Goal: Download file/media

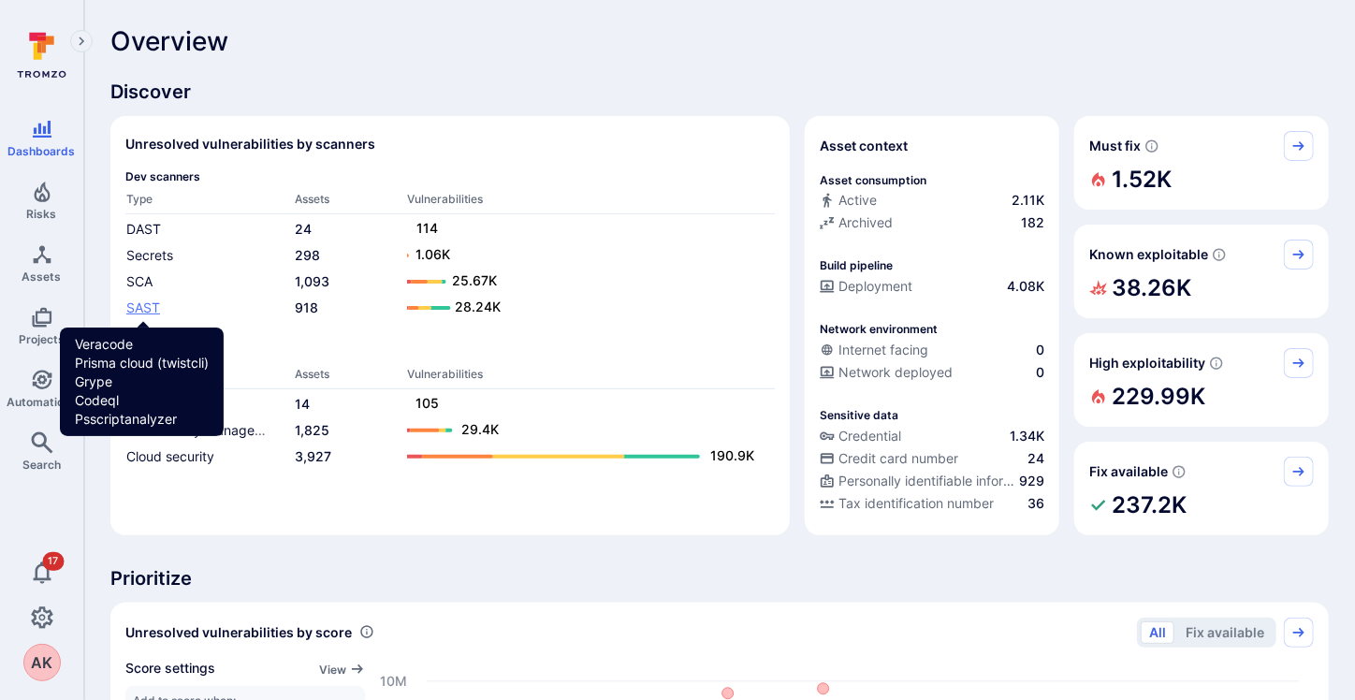
click at [134, 304] on link "SAST" at bounding box center [143, 307] width 34 height 16
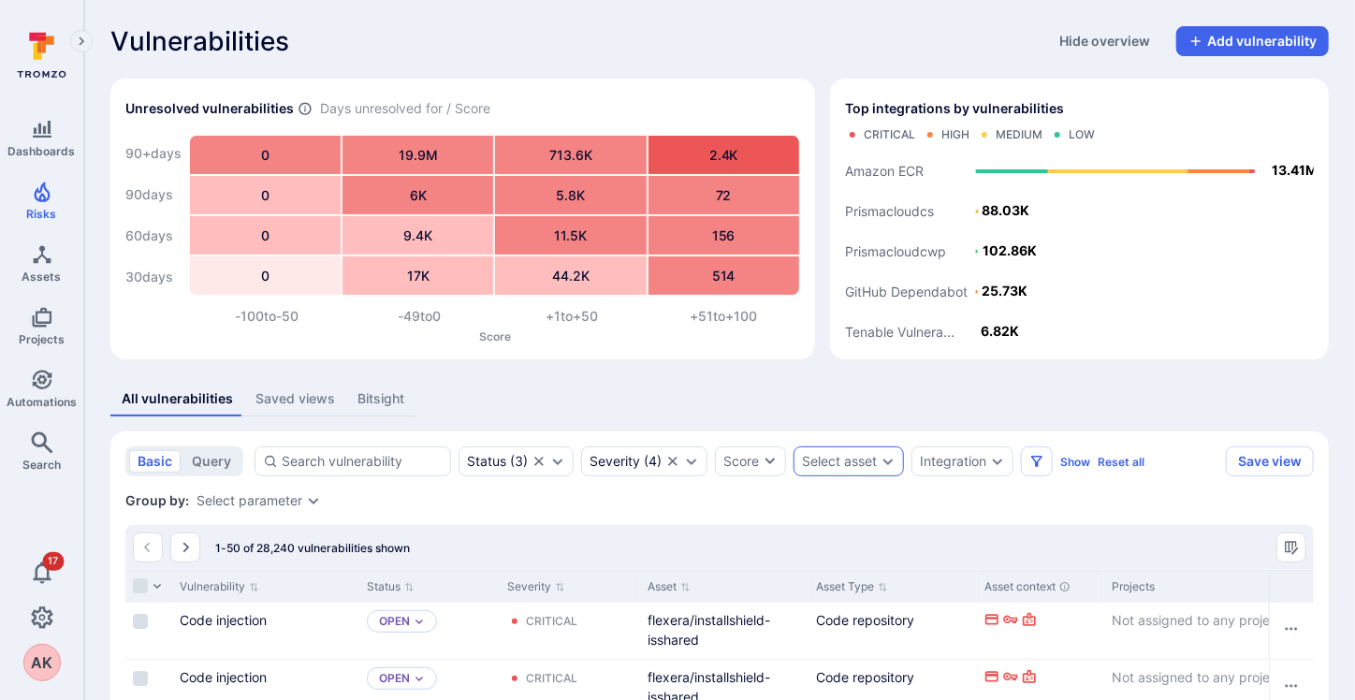
click at [872, 458] on div "Select asset" at bounding box center [839, 461] width 75 height 15
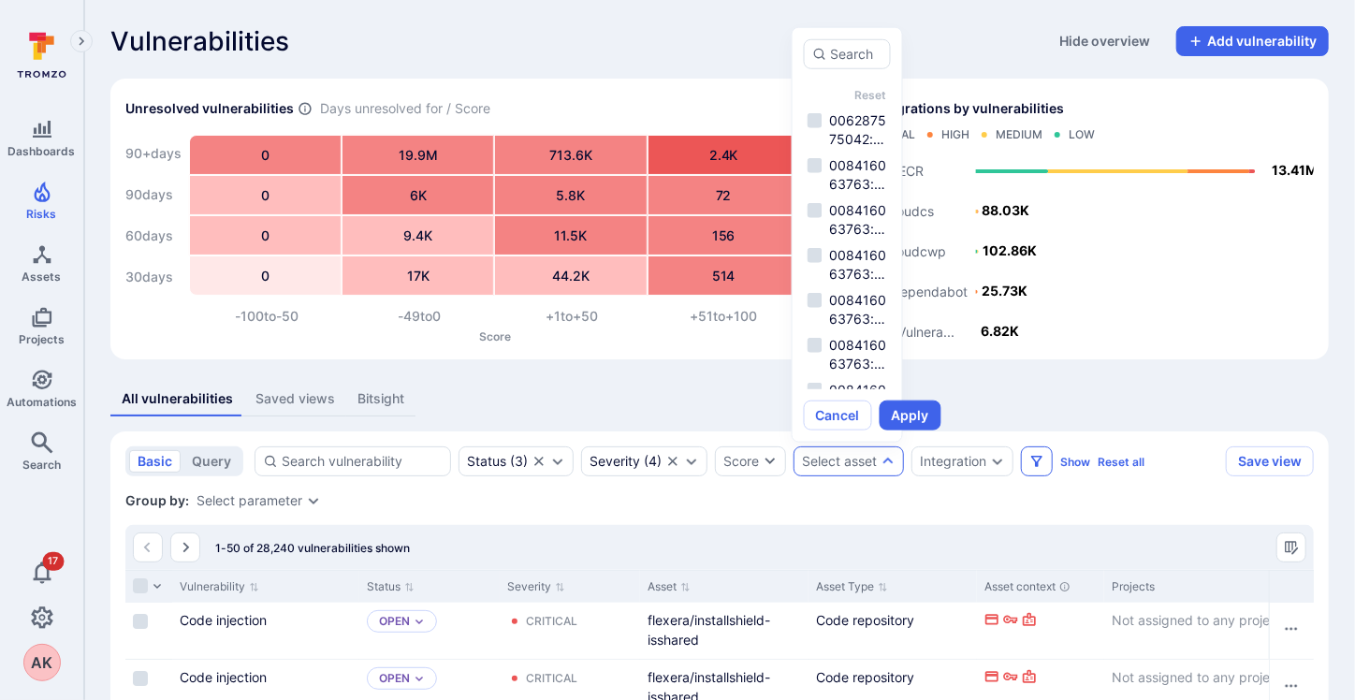
click at [1039, 461] on icon "Filters" at bounding box center [1036, 461] width 15 height 15
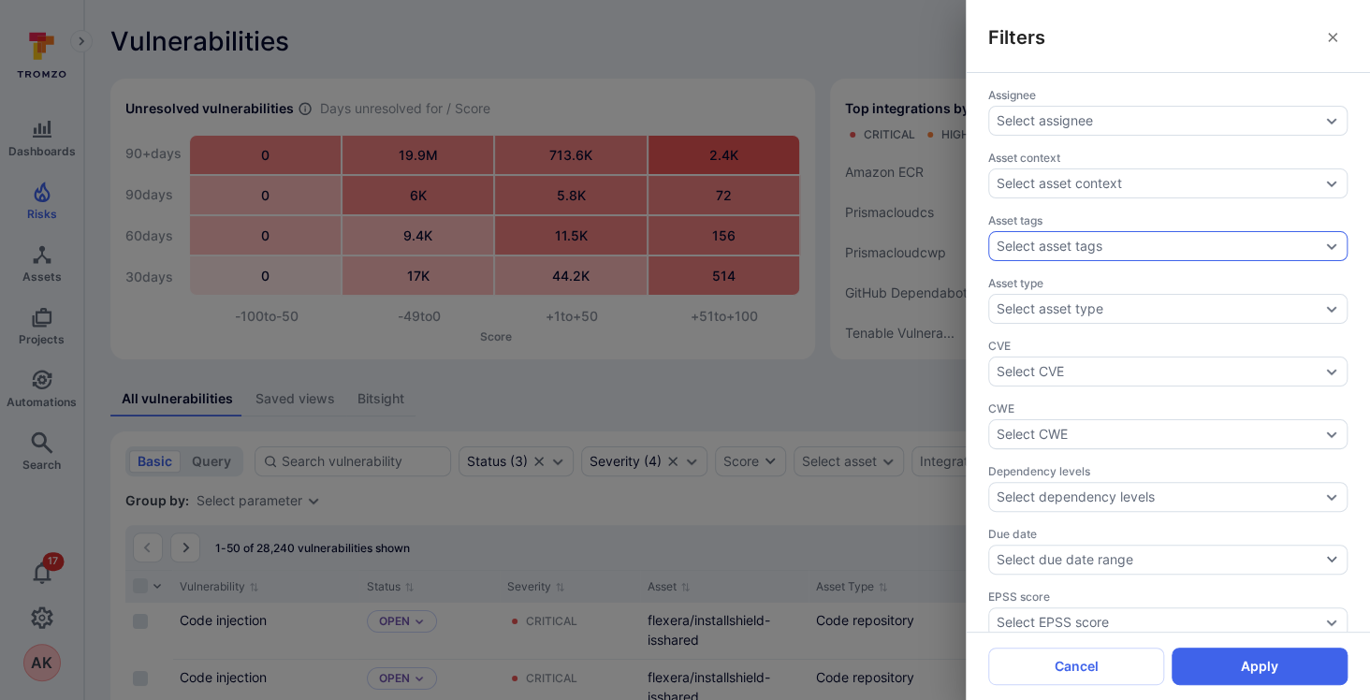
click at [1057, 240] on div "Select asset tags" at bounding box center [1049, 246] width 106 height 15
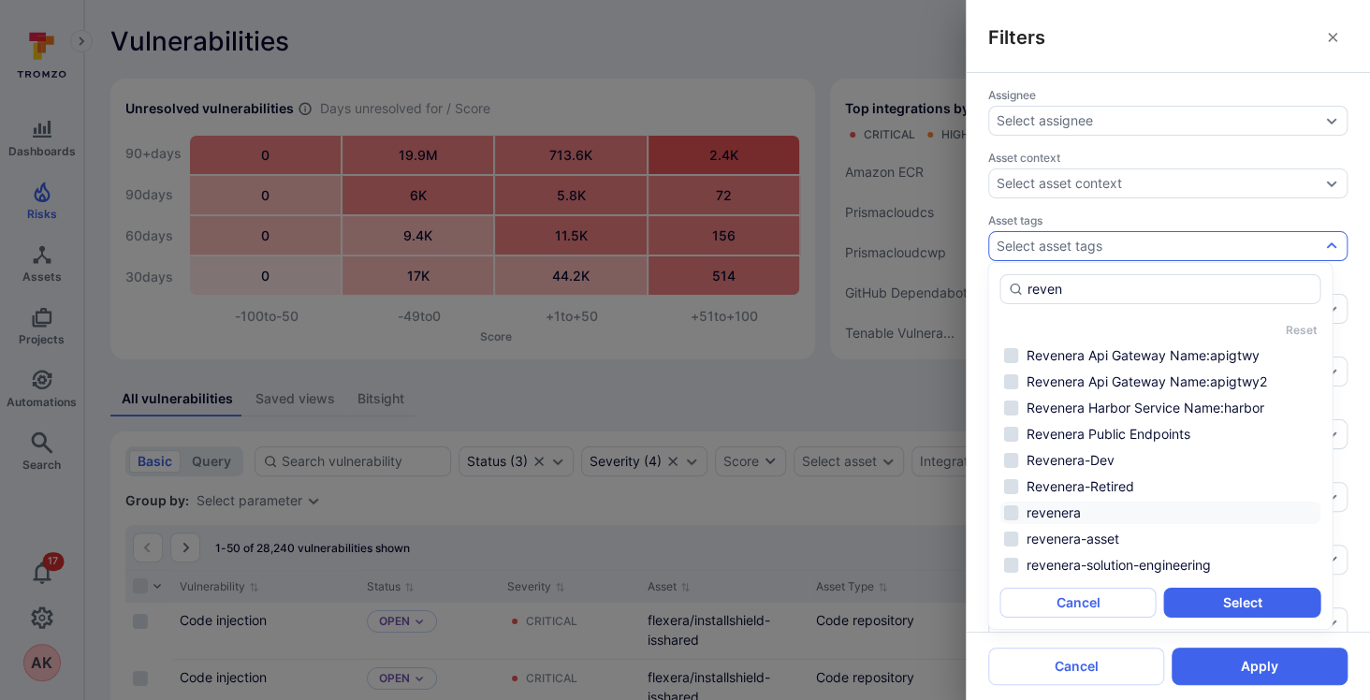
click at [1007, 513] on li "revenera" at bounding box center [1159, 513] width 321 height 22
type input "reven"
click at [1256, 608] on button "Select" at bounding box center [1242, 603] width 156 height 30
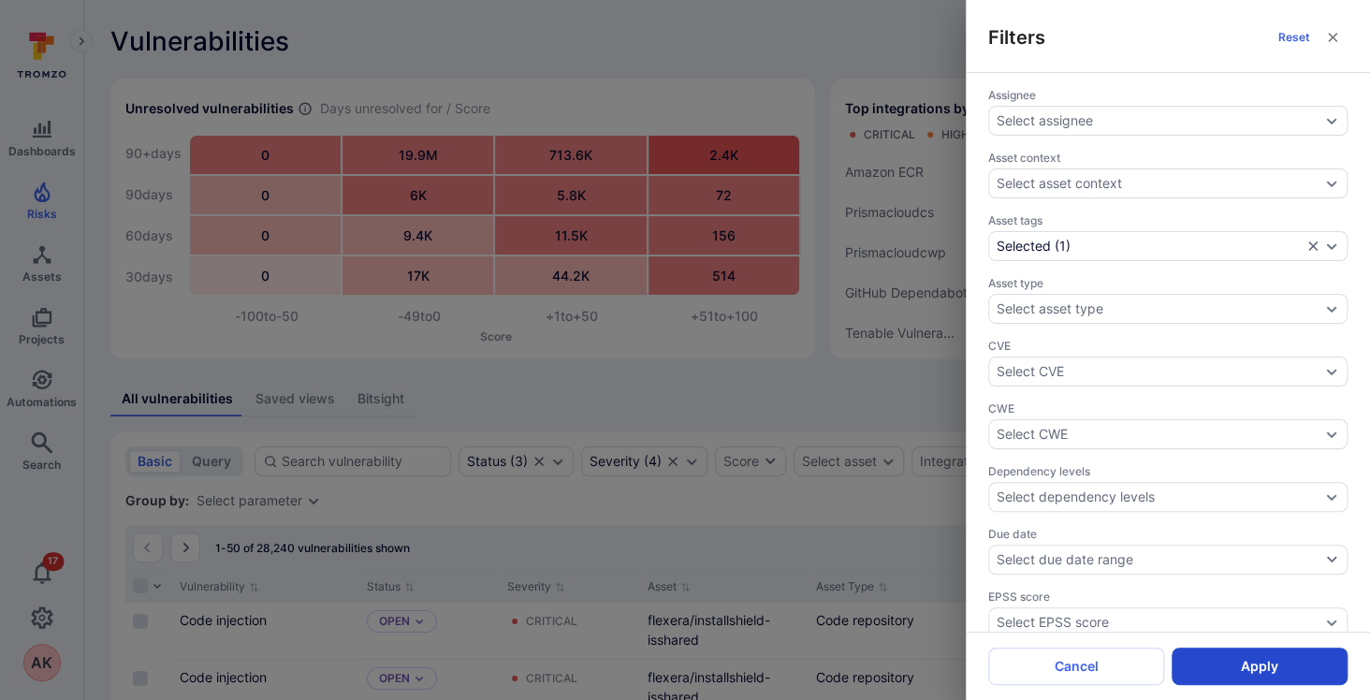
click at [1252, 664] on button "Apply" at bounding box center [1259, 665] width 176 height 37
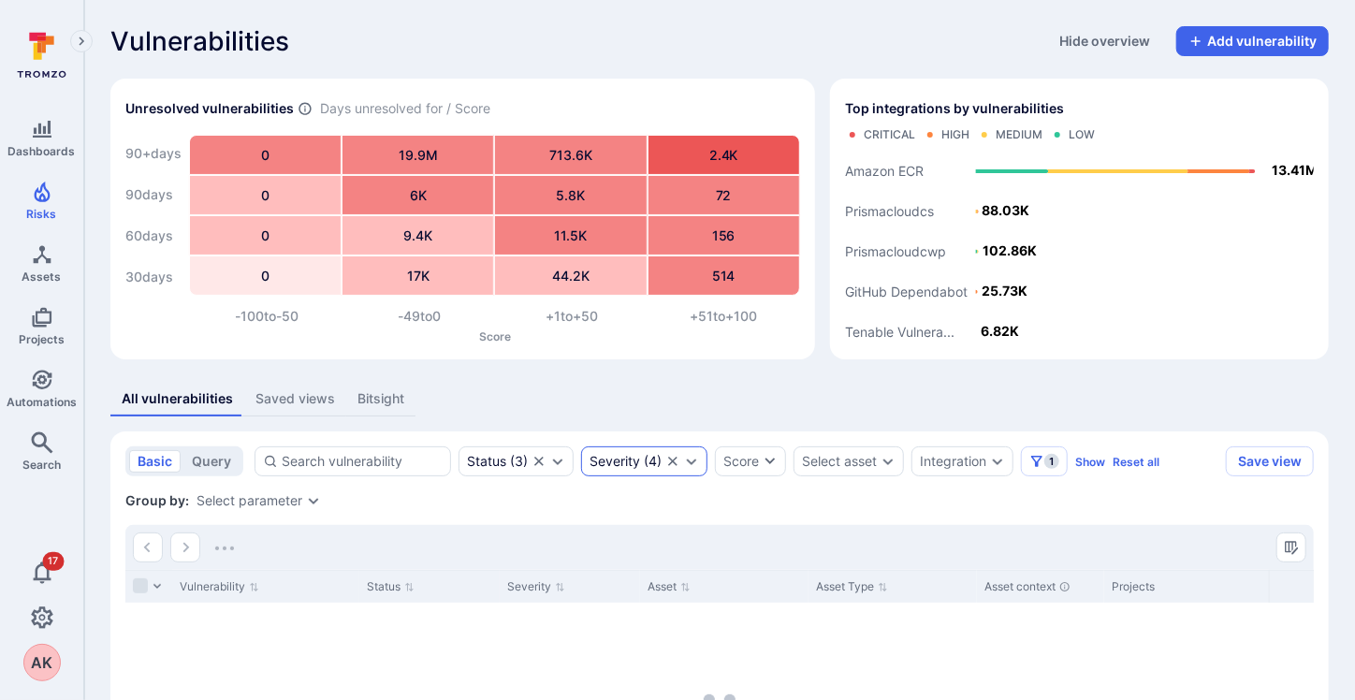
click at [637, 460] on div "Severity" at bounding box center [614, 461] width 51 height 15
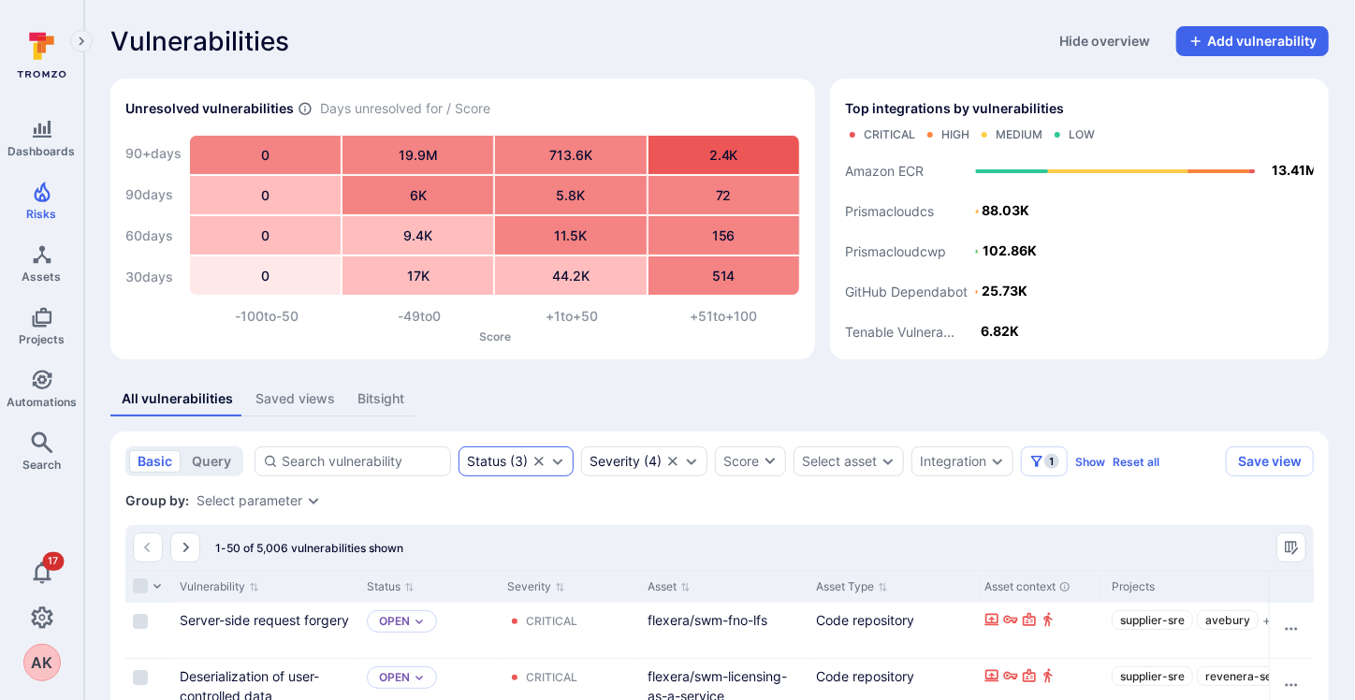
click at [505, 461] on div "Status ( 3 )" at bounding box center [497, 461] width 61 height 15
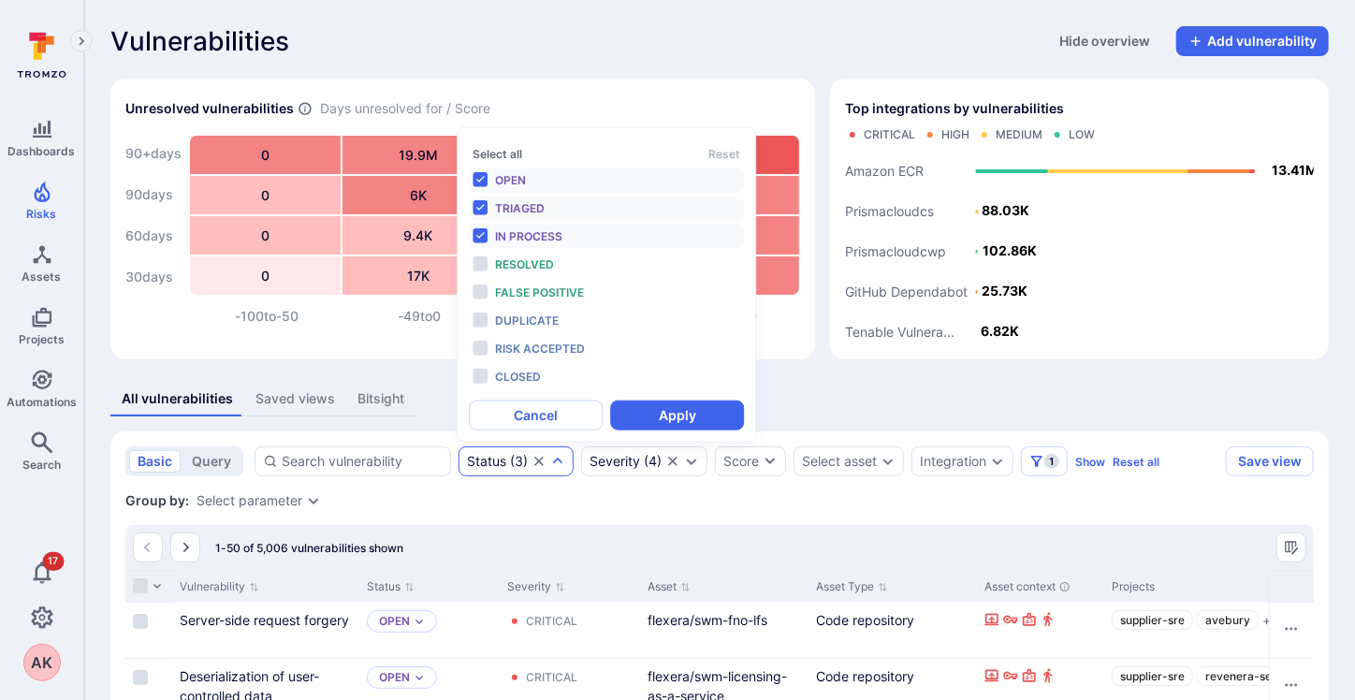
scroll to position [15, 0]
click at [833, 394] on div "All vulnerabilities Saved views Bitsight" at bounding box center [719, 399] width 1218 height 35
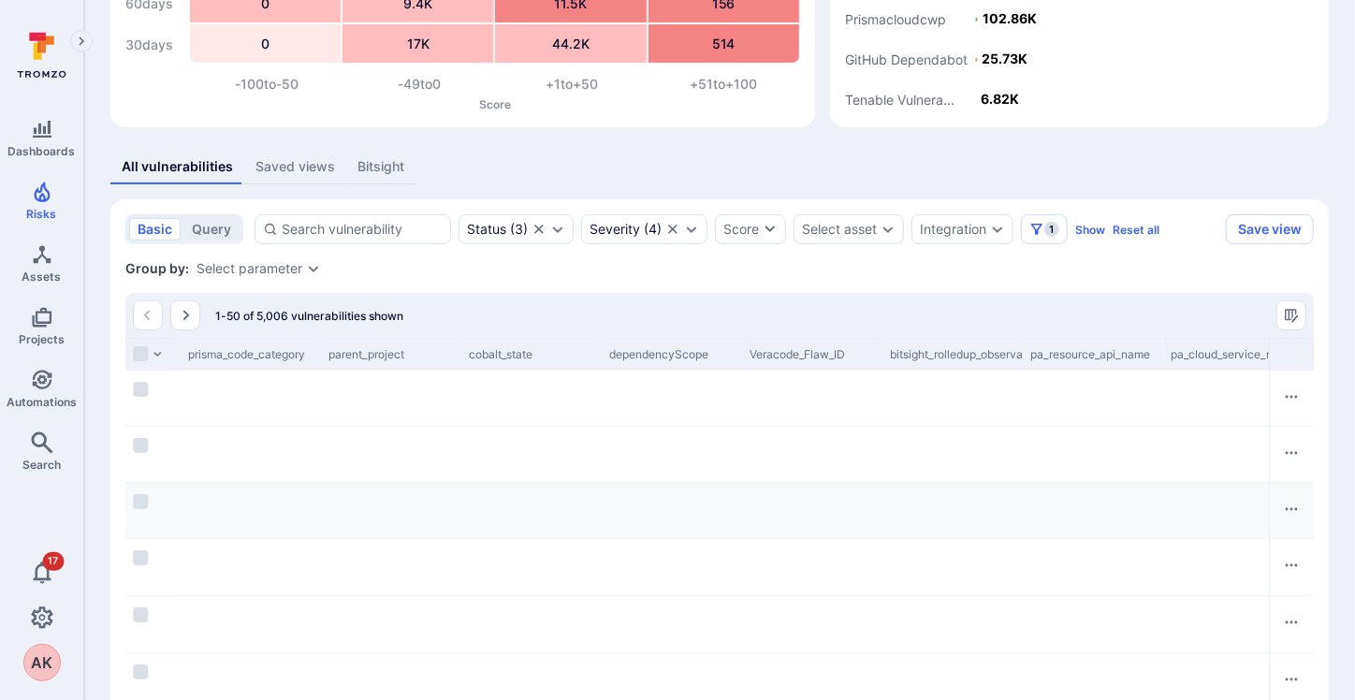
scroll to position [0, 3197]
click at [1277, 400] on button "Row actions menu" at bounding box center [1291, 397] width 30 height 30
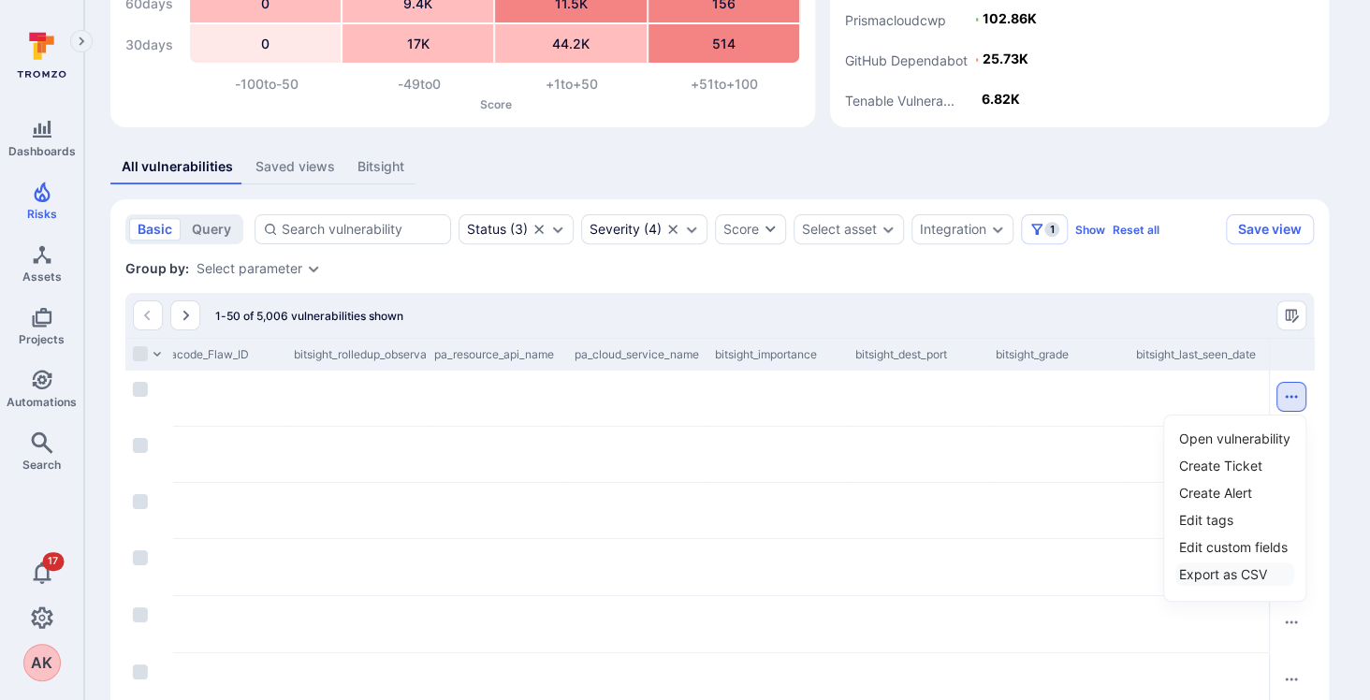
click at [1224, 572] on div "Export as CSV" at bounding box center [1223, 574] width 88 height 20
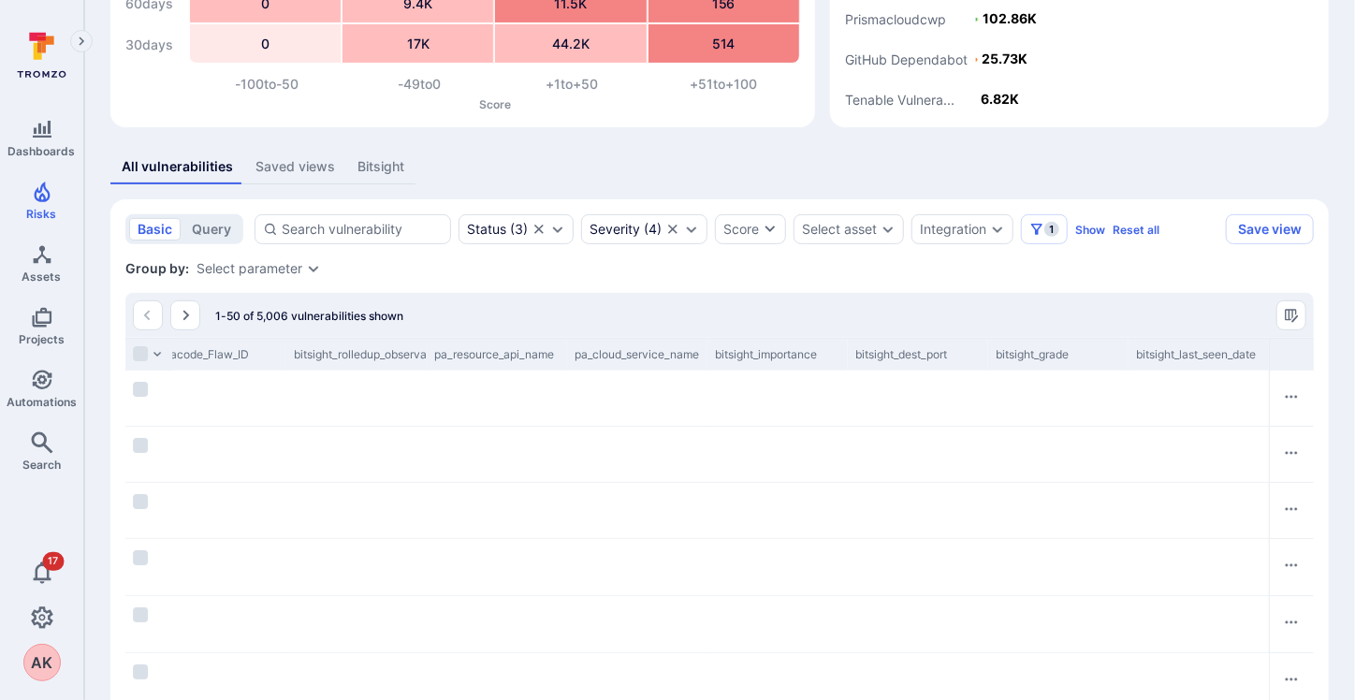
scroll to position [0, 3182]
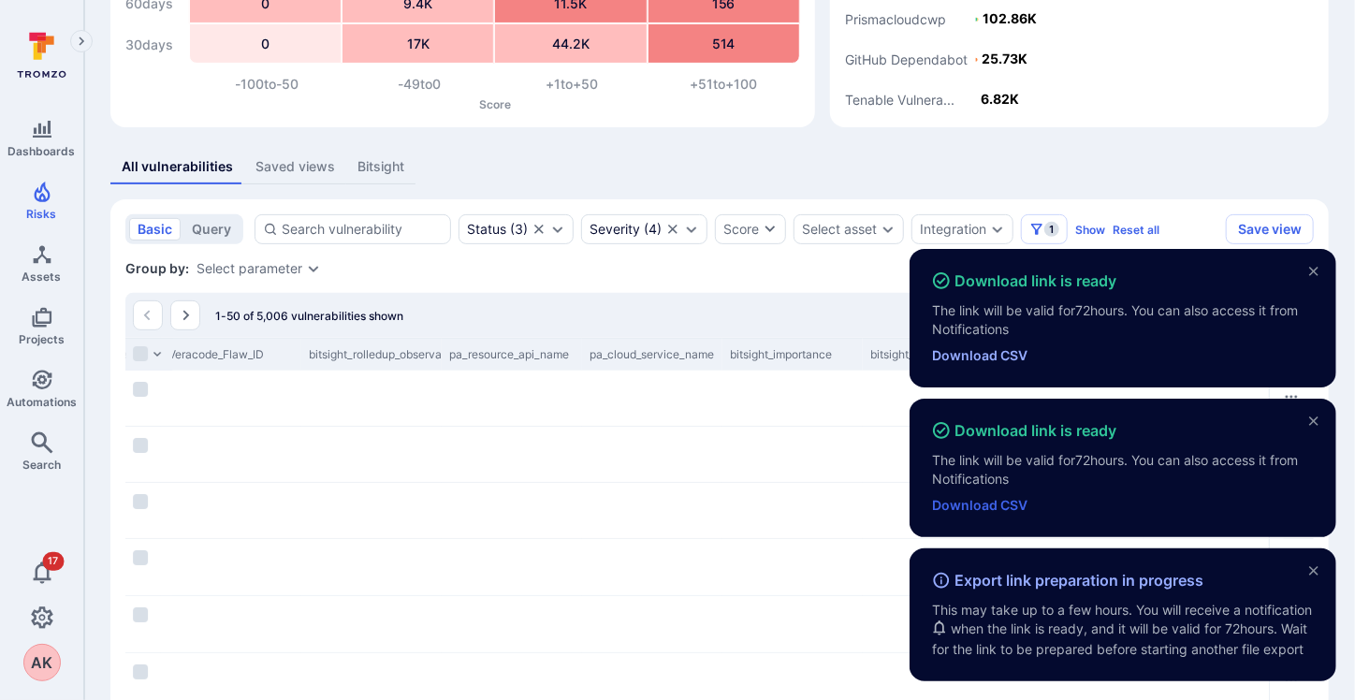
click at [977, 497] on link "Download CSV" at bounding box center [979, 505] width 95 height 16
click at [647, 620] on div "Cell for pa_cloud_service_name" at bounding box center [652, 624] width 140 height 56
